Goal: Transaction & Acquisition: Purchase product/service

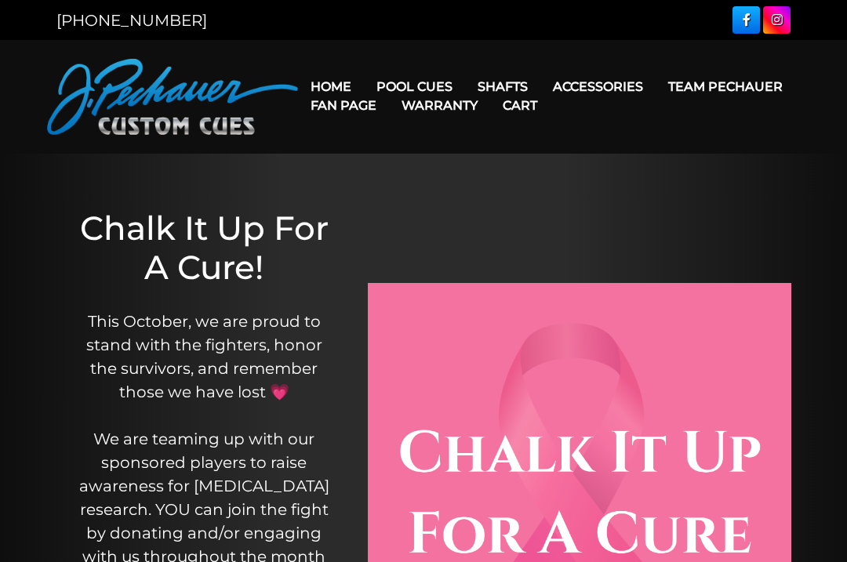
click at [537, 187] on link "Champion Collection" at bounding box center [462, 176] width 193 height 22
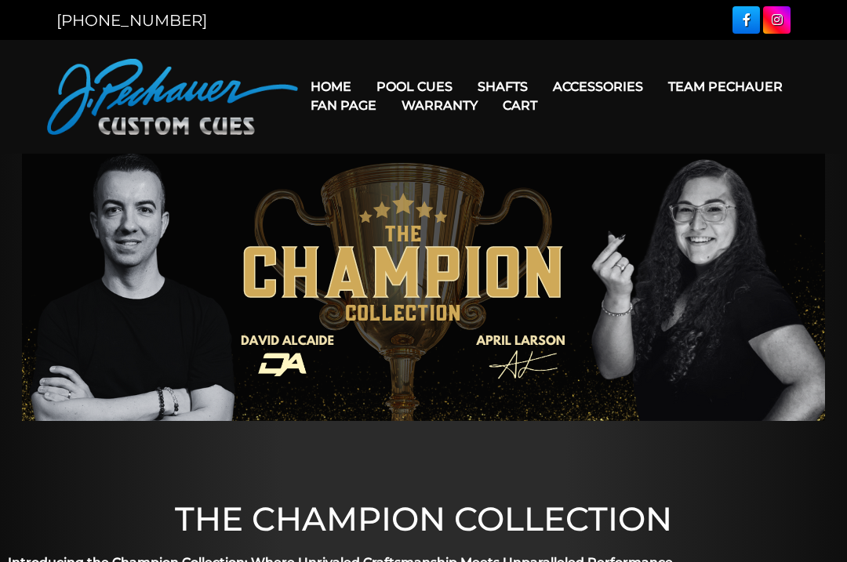
click at [491, 165] on link "Pro Series (R) – NEW" at bounding box center [462, 154] width 193 height 22
click at [581, 142] on link "Maple Shafts" at bounding box center [602, 131] width 271 height 22
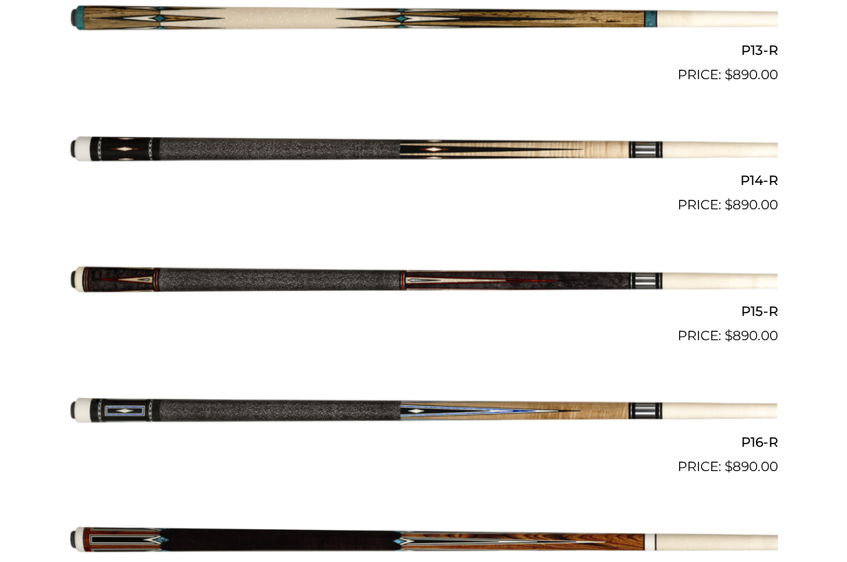
scroll to position [2117, 0]
click at [472, 406] on img at bounding box center [423, 413] width 709 height 118
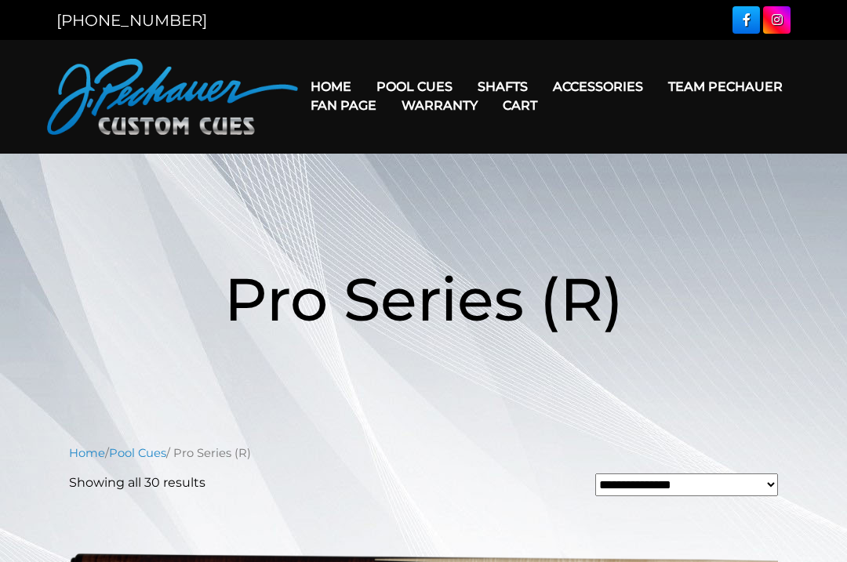
scroll to position [2161, 0]
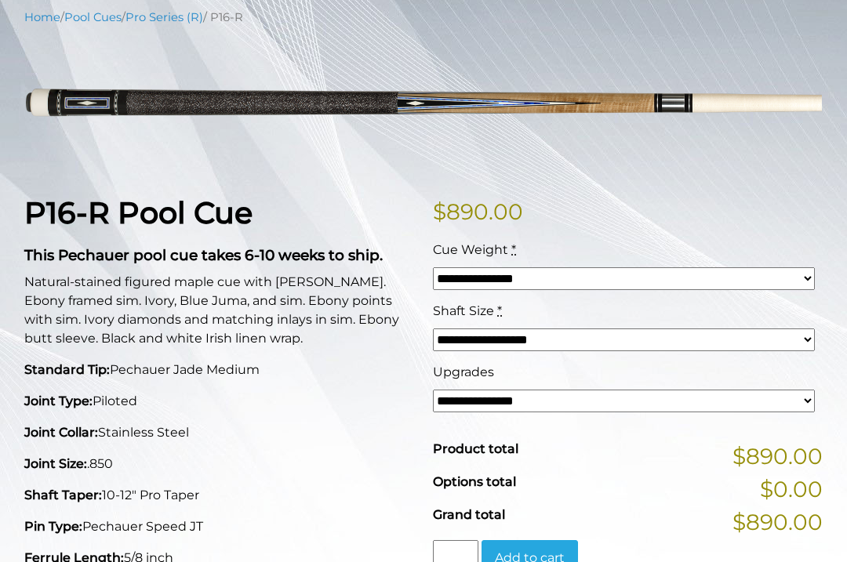
scroll to position [199, 0]
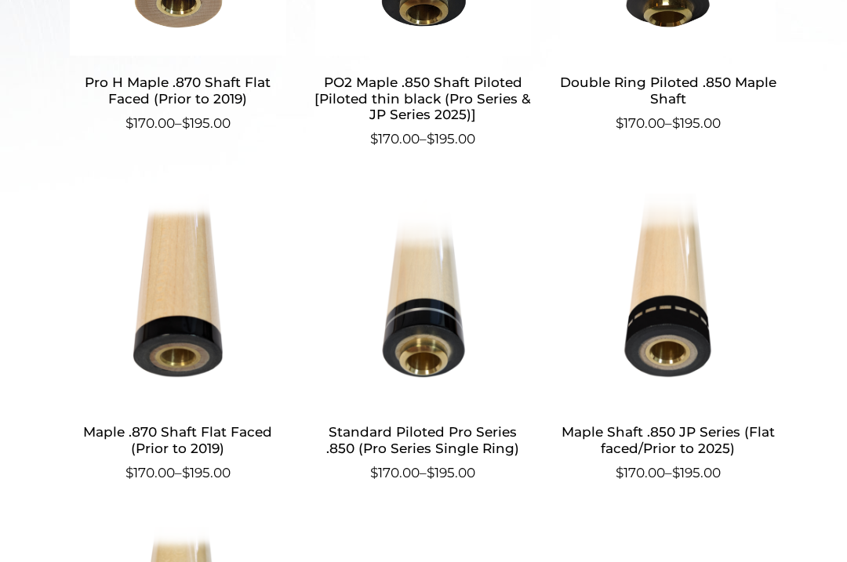
scroll to position [753, 0]
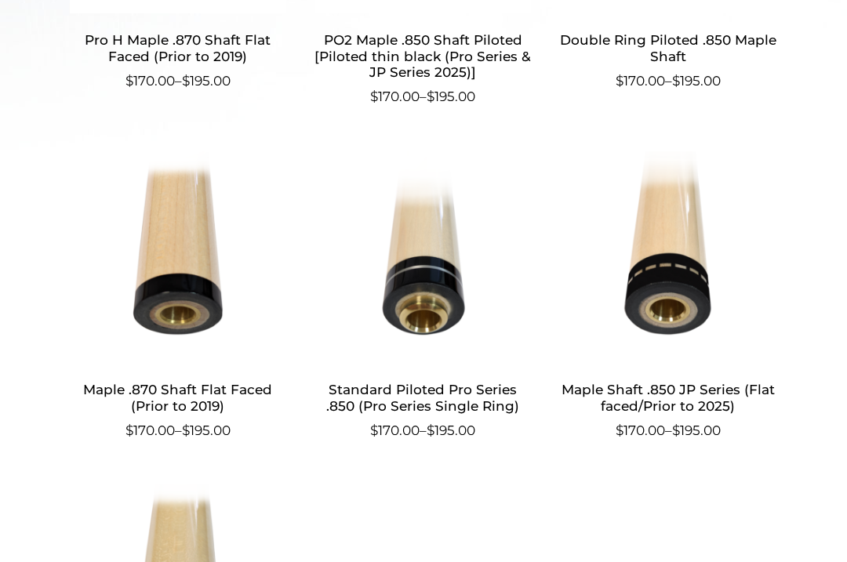
click at [463, 398] on h2 "Standard Piloted Pro Series .850 (Pro Series Single Ring)" at bounding box center [423, 399] width 218 height 46
